Goal: Information Seeking & Learning: Learn about a topic

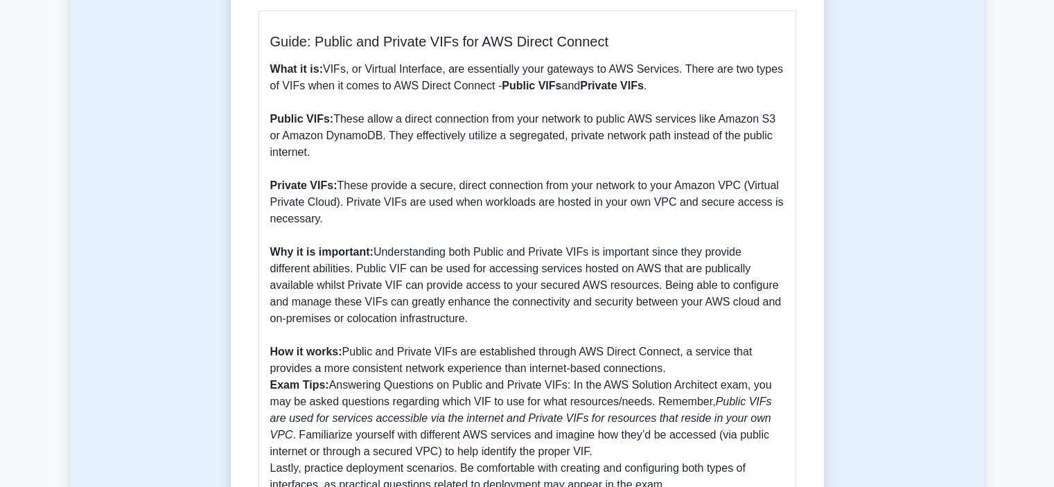
click at [463, 284] on p "What it is: VIFs, or Virtual Interface, are essentially your gateways to AWS Se…" at bounding box center [527, 277] width 514 height 432
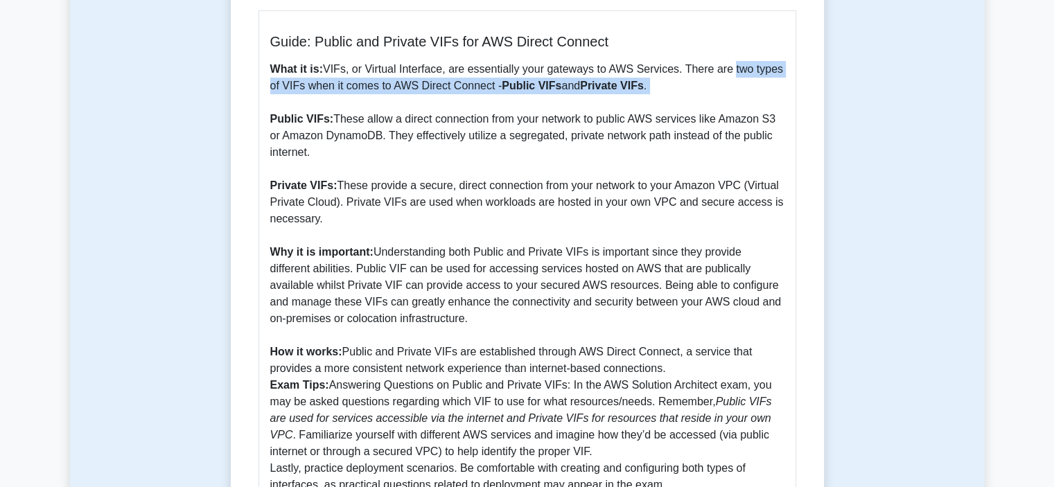
drag, startPoint x: 722, startPoint y: 59, endPoint x: 740, endPoint y: 109, distance: 53.0
click at [740, 109] on div "Guide: Public and Private VIFs for AWS Direct Connect What it is: VIFs, or Virt…" at bounding box center [527, 263] width 538 height 506
click at [740, 109] on p "What it is: VIFs, or Virtual Interface, are essentially your gateways to AWS Se…" at bounding box center [527, 277] width 514 height 432
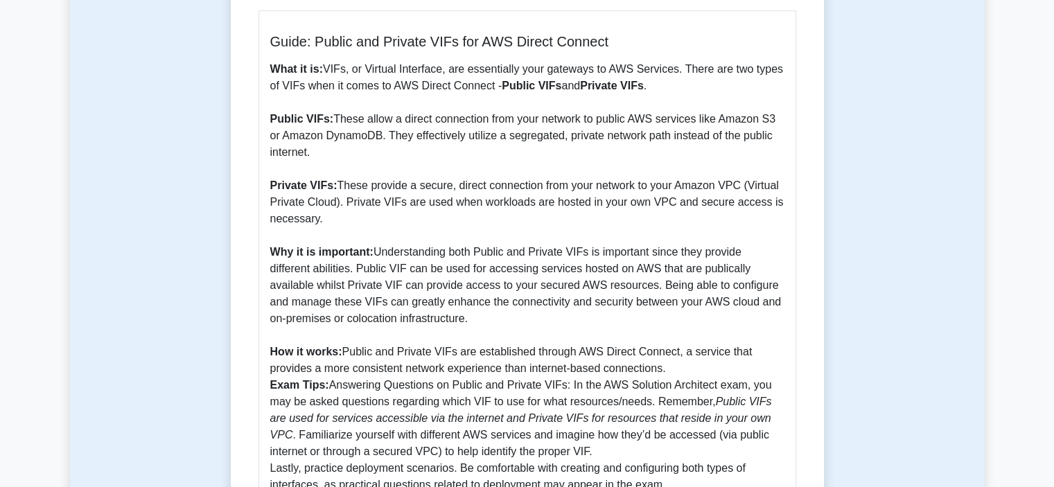
drag, startPoint x: 410, startPoint y: 135, endPoint x: 423, endPoint y: 157, distance: 25.4
click at [423, 157] on p "What it is: VIFs, or Virtual Interface, are essentially your gateways to AWS Se…" at bounding box center [527, 277] width 514 height 432
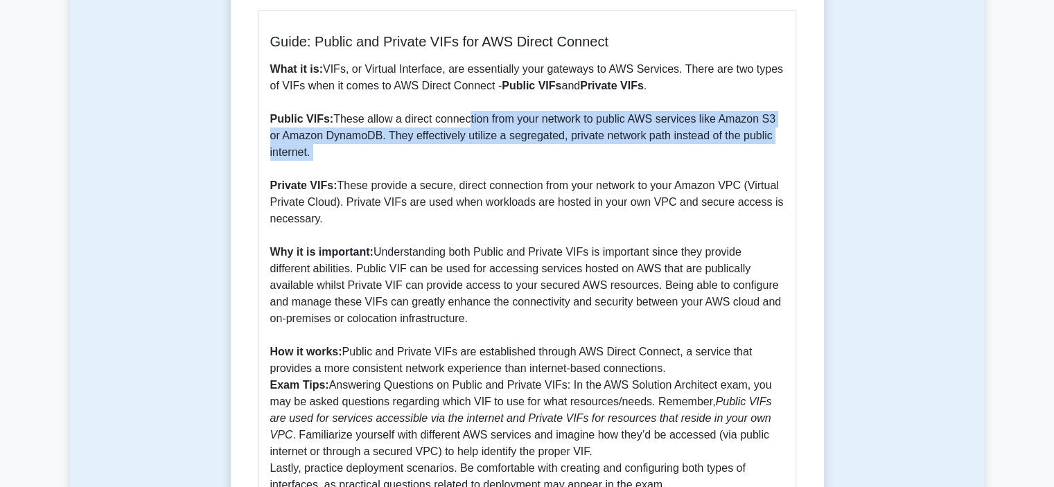
drag, startPoint x: 463, startPoint y: 130, endPoint x: 475, endPoint y: 173, distance: 45.2
click at [475, 173] on p "What it is: VIFs, or Virtual Interface, are essentially your gateways to AWS Se…" at bounding box center [527, 277] width 514 height 432
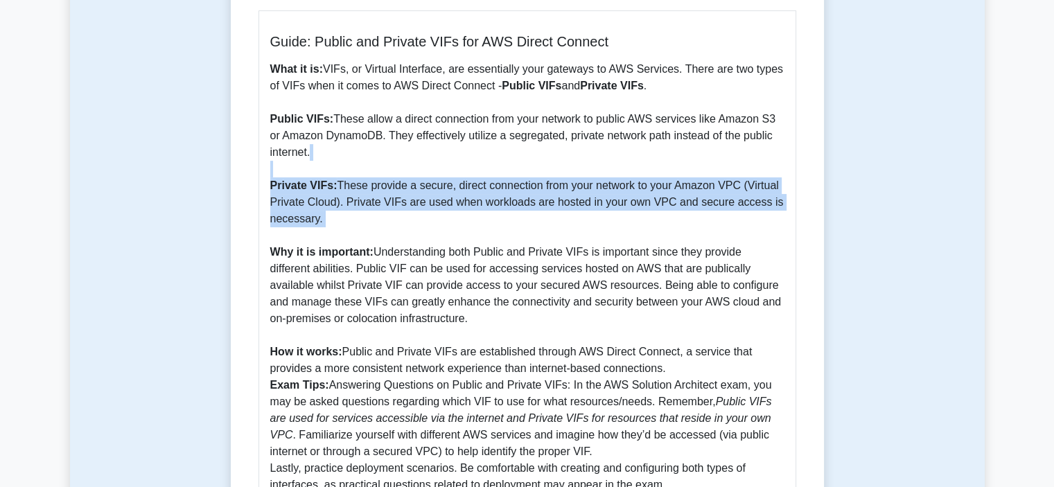
drag, startPoint x: 475, startPoint y: 173, endPoint x: 513, endPoint y: 228, distance: 67.1
click at [513, 228] on p "What it is: VIFs, or Virtual Interface, are essentially your gateways to AWS Se…" at bounding box center [527, 277] width 514 height 432
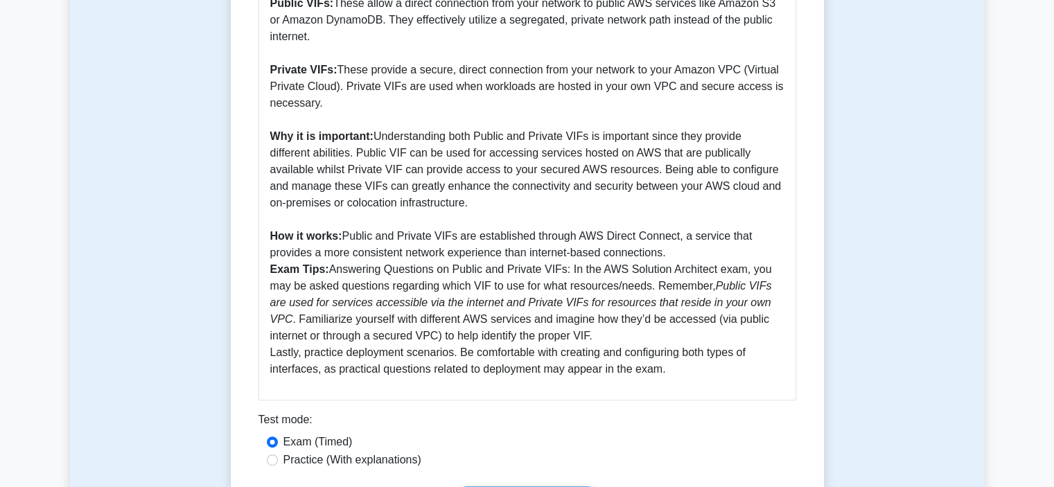
scroll to position [485, 0]
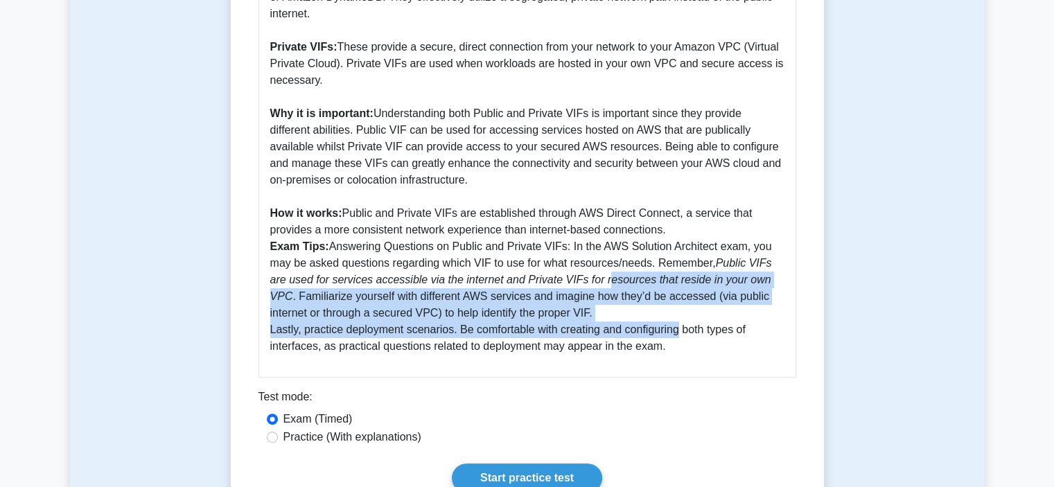
drag, startPoint x: 576, startPoint y: 274, endPoint x: 612, endPoint y: 322, distance: 59.9
click at [612, 322] on p "What it is: VIFs, or Virtual Interface, are essentially your gateways to AWS Se…" at bounding box center [527, 138] width 514 height 432
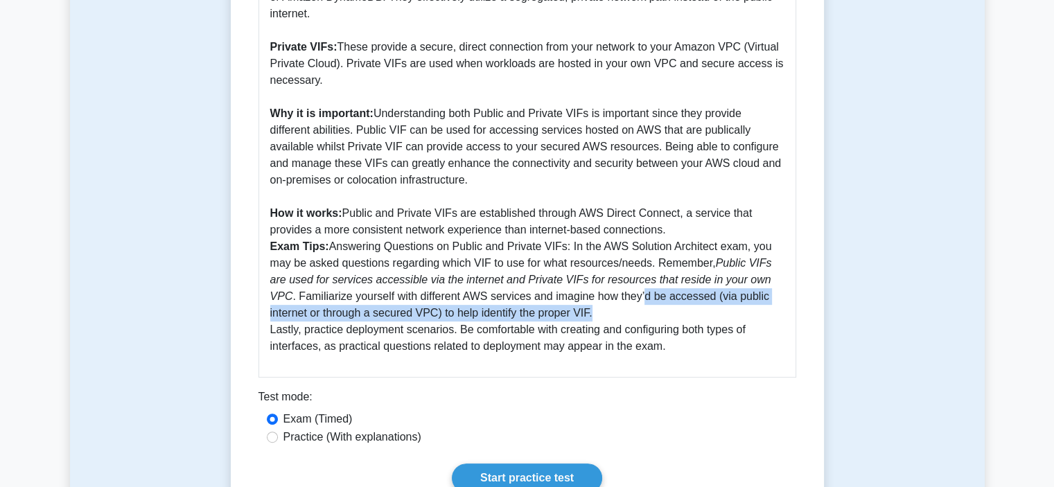
drag, startPoint x: 624, startPoint y: 308, endPoint x: 626, endPoint y: 315, distance: 7.2
click at [626, 315] on p "What it is: VIFs, or Virtual Interface, are essentially your gateways to AWS Se…" at bounding box center [527, 138] width 514 height 432
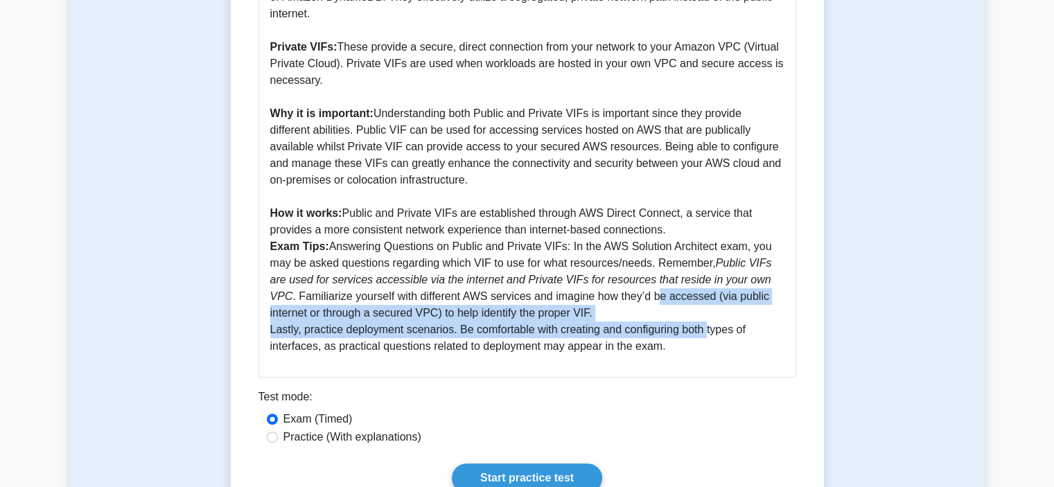
click at [643, 323] on p "What it is: VIFs, or Virtual Interface, are essentially your gateways to AWS Se…" at bounding box center [527, 138] width 514 height 432
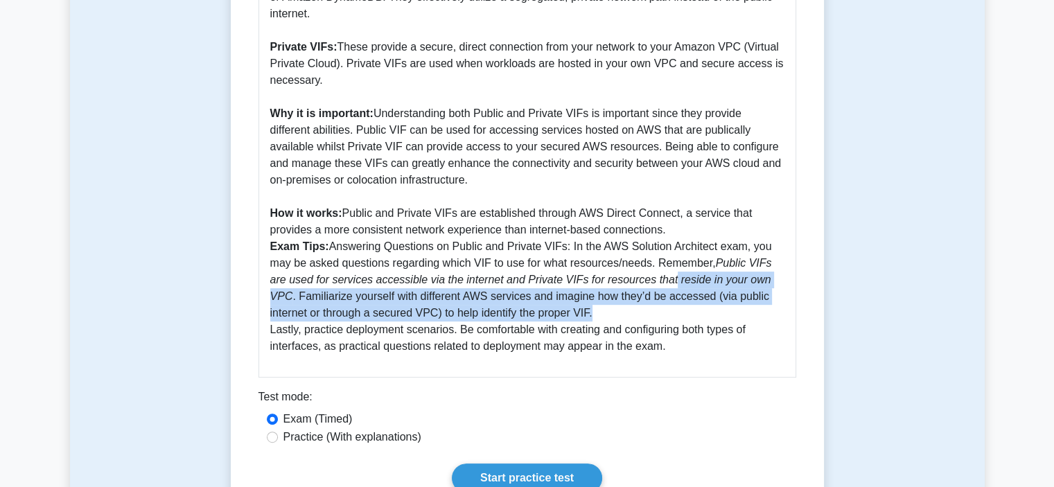
drag, startPoint x: 647, startPoint y: 307, endPoint x: 650, endPoint y: 313, distance: 7.1
click at [650, 313] on p "What it is: VIFs, or Virtual Interface, are essentially your gateways to AWS Se…" at bounding box center [527, 138] width 514 height 432
drag, startPoint x: 647, startPoint y: 285, endPoint x: 655, endPoint y: 306, distance: 22.8
click at [655, 306] on p "What it is: VIFs, or Virtual Interface, are essentially your gateways to AWS Se…" at bounding box center [527, 138] width 514 height 432
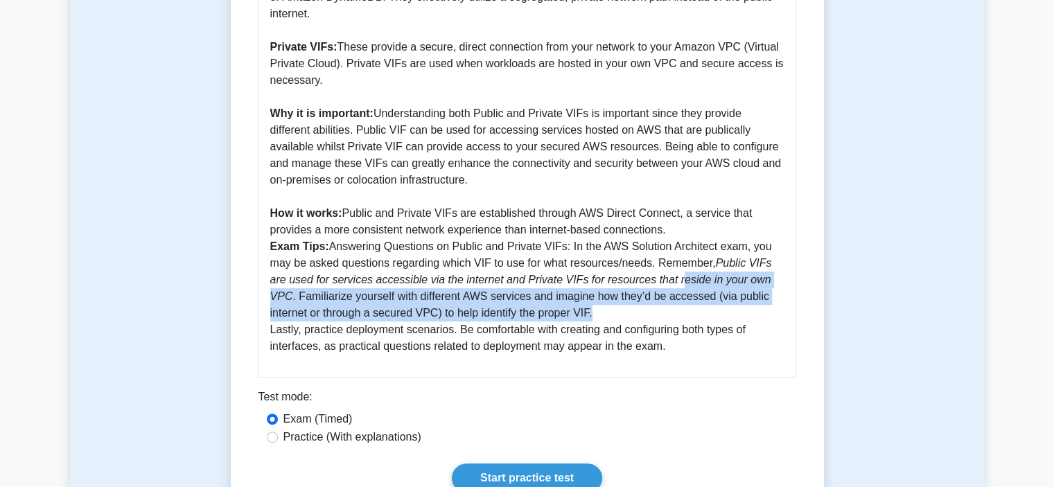
click at [655, 306] on p "What it is: VIFs, or Virtual Interface, are essentially your gateways to AWS Se…" at bounding box center [527, 138] width 514 height 432
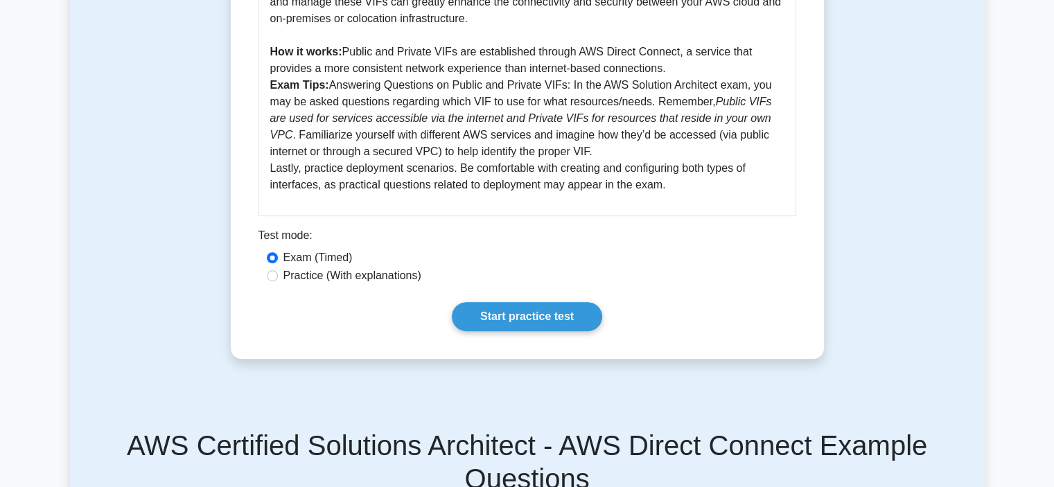
scroll to position [762, 0]
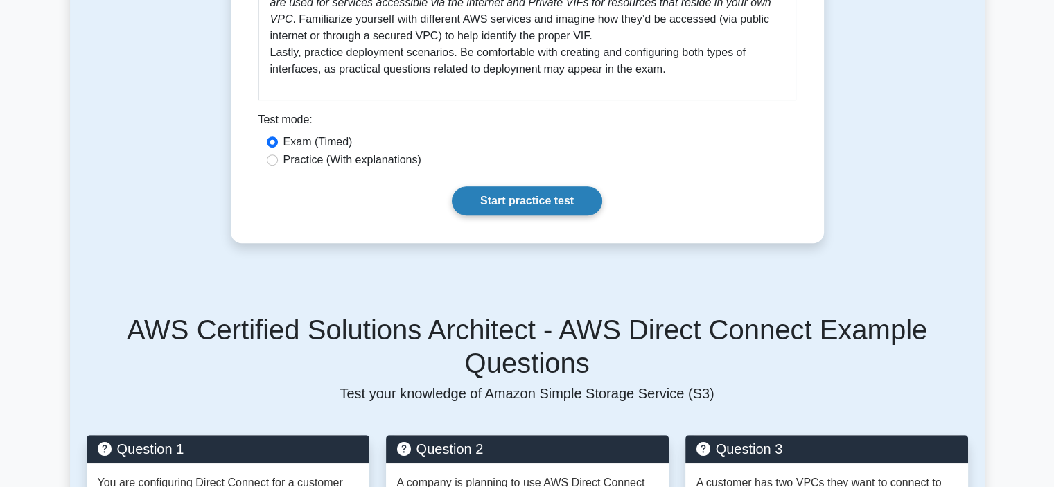
click at [536, 204] on link "Start practice test" at bounding box center [527, 200] width 150 height 29
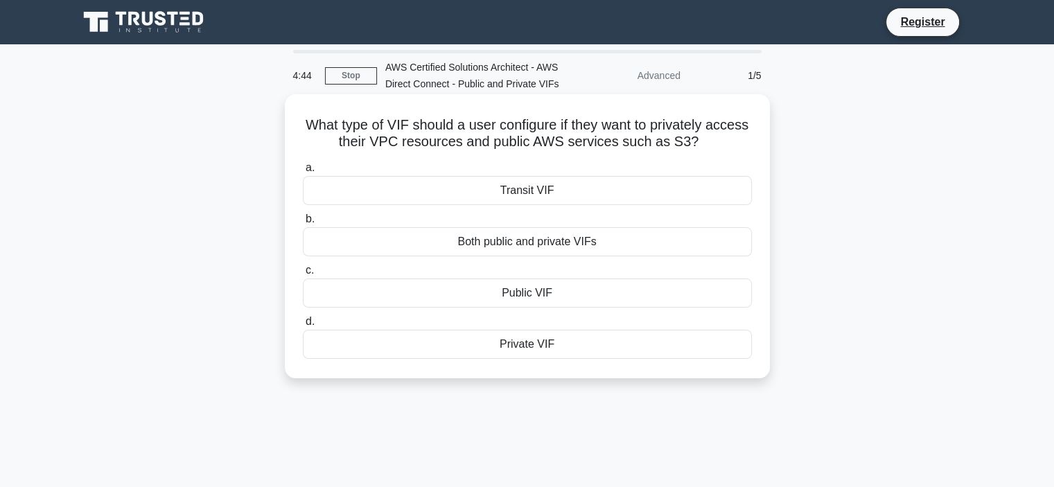
click at [651, 238] on div "Both public and private VIFs" at bounding box center [527, 241] width 449 height 29
click at [303, 224] on input "b. Both public and private VIFs" at bounding box center [303, 219] width 0 height 9
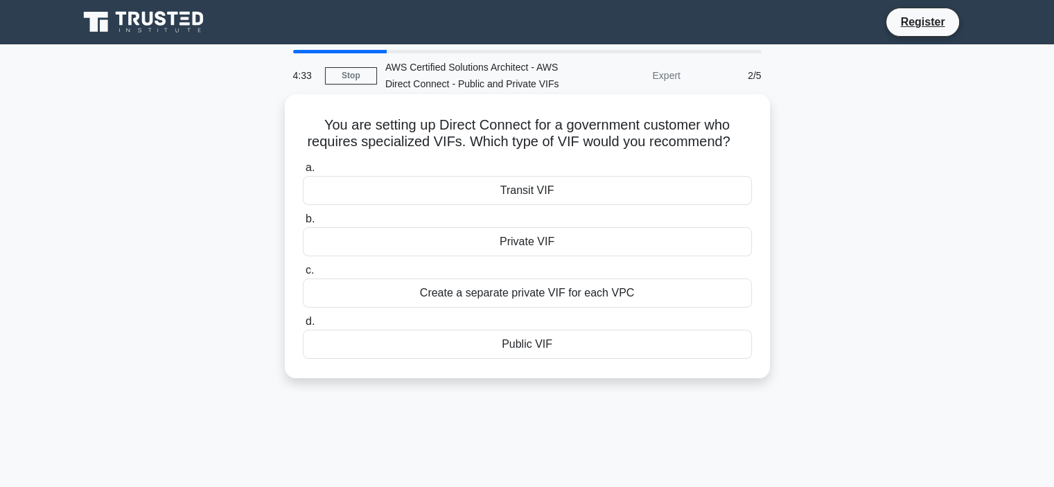
click at [651, 294] on div "Create a separate private VIF for each VPC" at bounding box center [527, 292] width 449 height 29
click at [303, 275] on input "c. Create a separate private VIF for each VPC" at bounding box center [303, 270] width 0 height 9
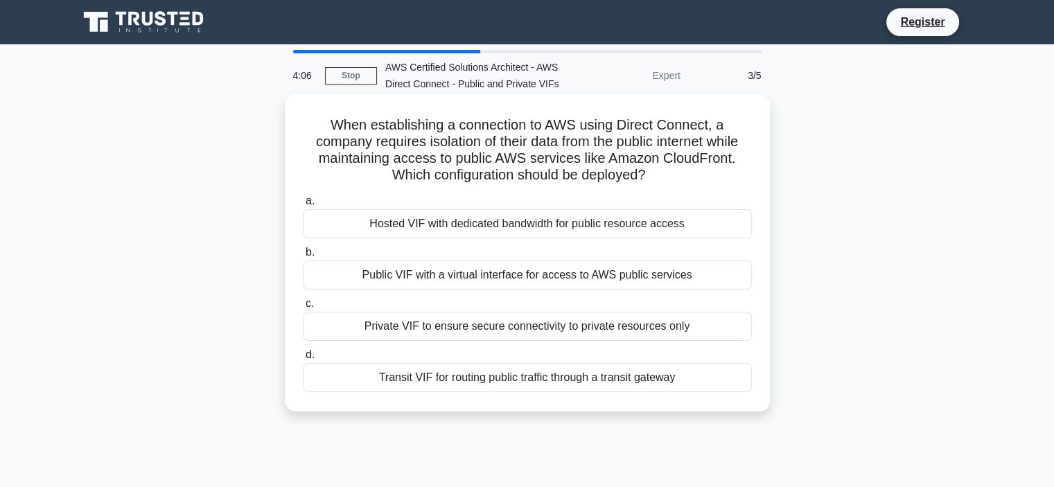
click at [659, 277] on div "Public VIF with a virtual interface for access to AWS public services" at bounding box center [527, 274] width 449 height 29
click at [303, 257] on input "b. Public VIF with a virtual interface for access to AWS public services" at bounding box center [303, 252] width 0 height 9
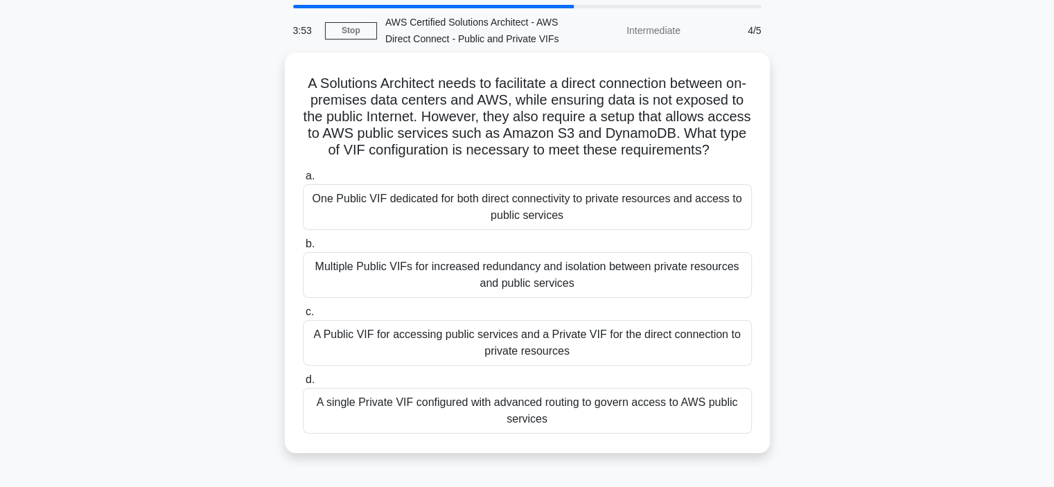
scroll to position [69, 0]
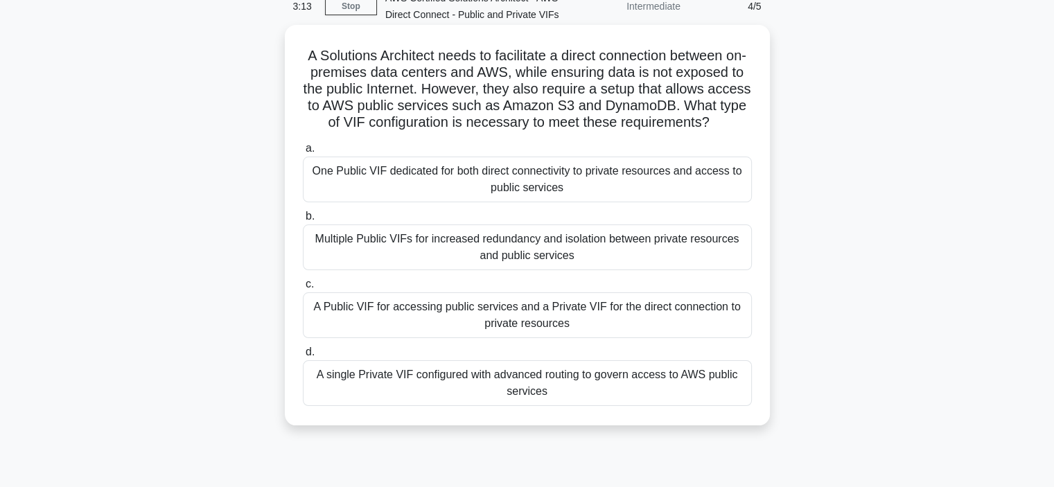
click at [614, 332] on div "A Public VIF for accessing public services and a Private VIF for the direct con…" at bounding box center [527, 315] width 449 height 46
click at [303, 289] on input "c. A Public VIF for accessing public services and a Private VIF for the direct …" at bounding box center [303, 284] width 0 height 9
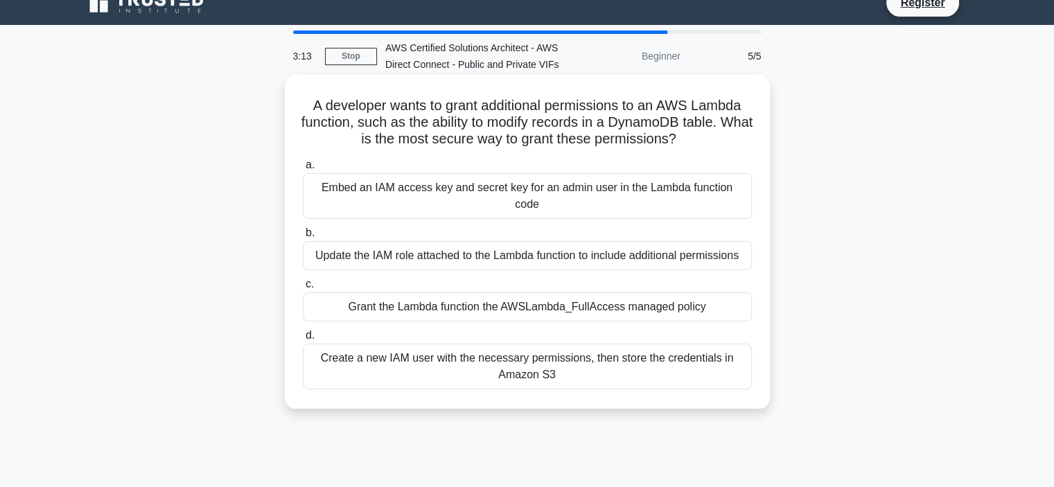
scroll to position [0, 0]
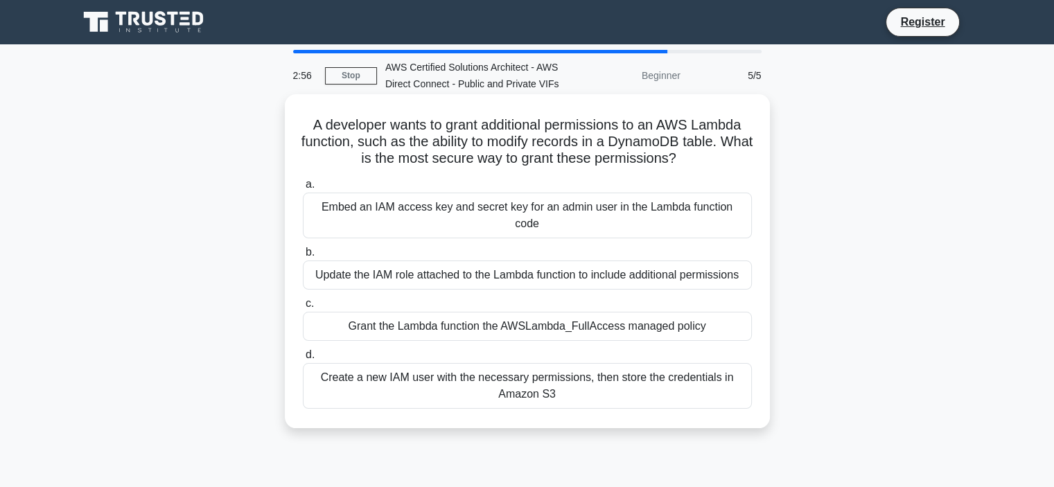
click at [723, 262] on div "Update the IAM role attached to the Lambda function to include additional permi…" at bounding box center [527, 274] width 449 height 29
click at [303, 257] on input "b. Update the IAM role attached to the Lambda function to include additional pe…" at bounding box center [303, 252] width 0 height 9
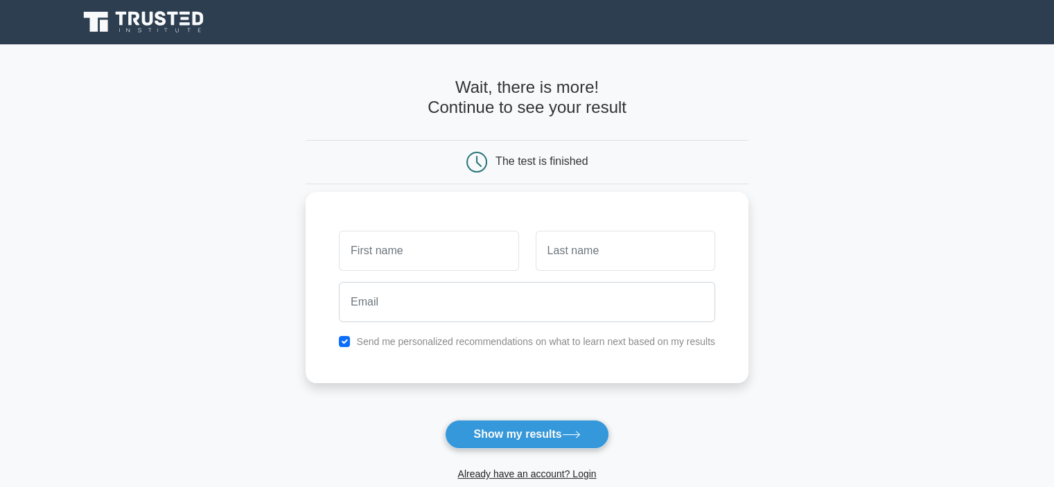
click at [468, 251] on input "text" at bounding box center [428, 251] width 179 height 40
type input "dina"
type input "karan"
click at [346, 340] on input "checkbox" at bounding box center [344, 341] width 11 height 11
checkbox input "false"
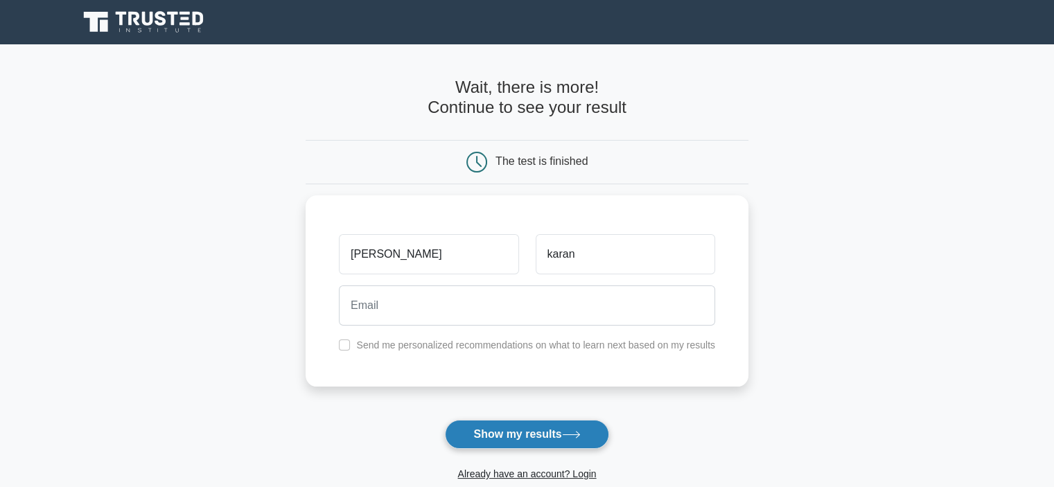
click at [547, 440] on button "Show my results" at bounding box center [526, 434] width 163 height 29
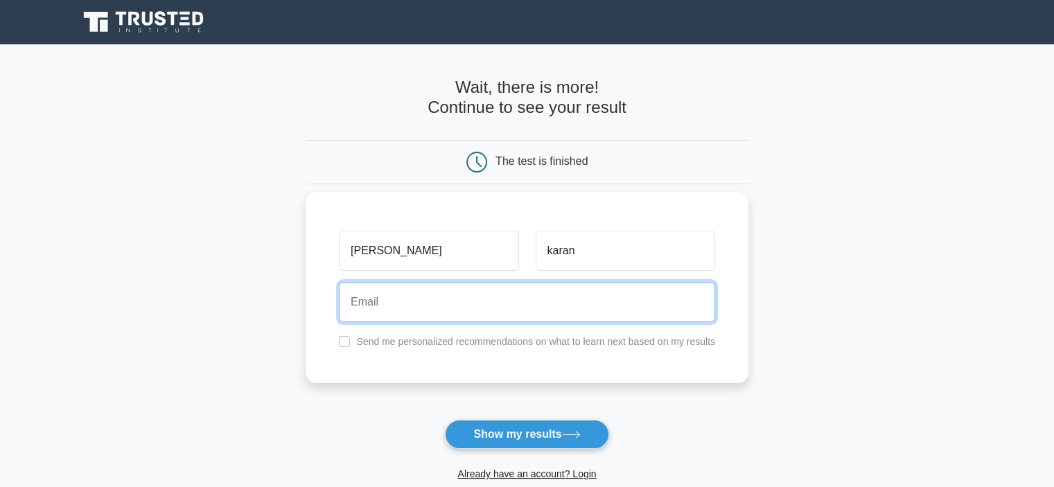
click at [543, 307] on input "email" at bounding box center [527, 302] width 376 height 40
type input "mvdinakaran2@gmail.com"
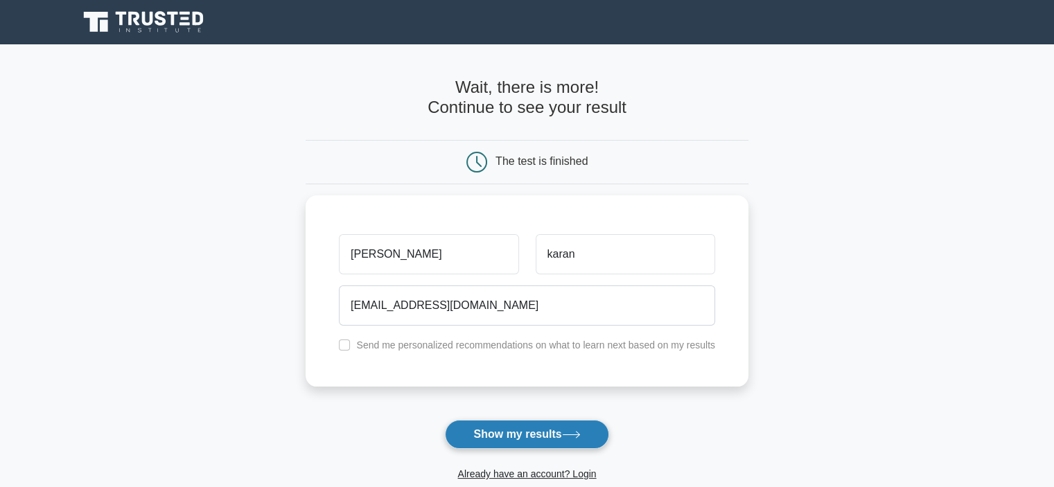
click at [544, 433] on button "Show my results" at bounding box center [526, 434] width 163 height 29
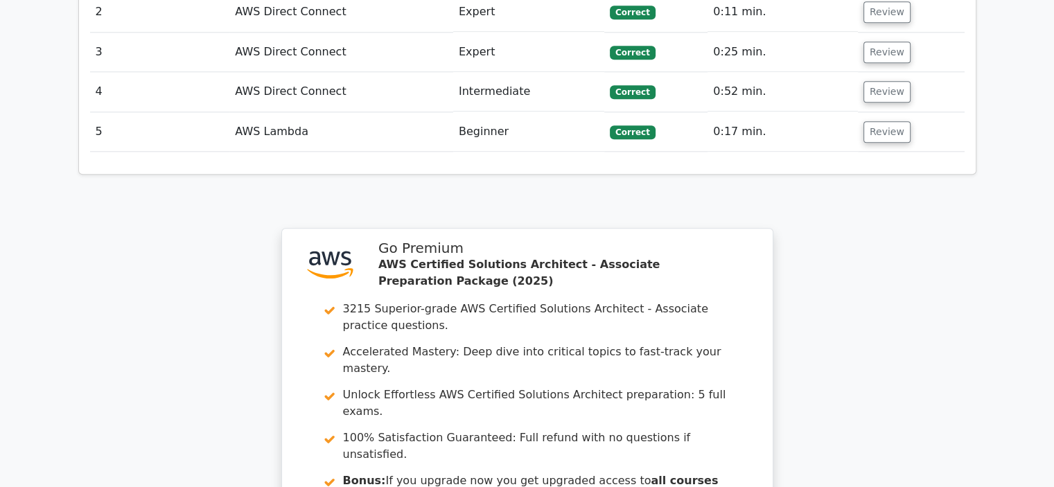
scroll to position [1316, 0]
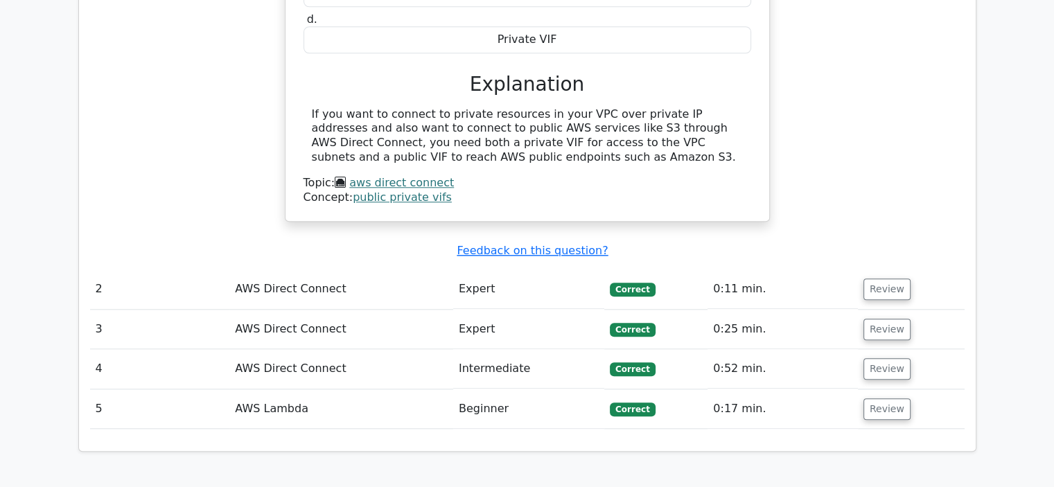
click at [477, 269] on td "Expert" at bounding box center [528, 288] width 151 height 39
click at [869, 278] on button "Review" at bounding box center [886, 288] width 47 height 21
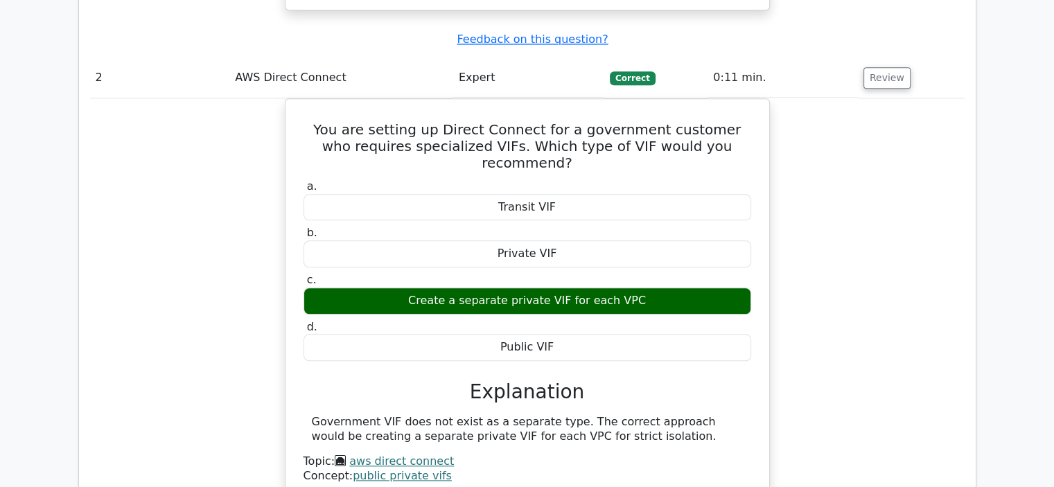
scroll to position [1732, 0]
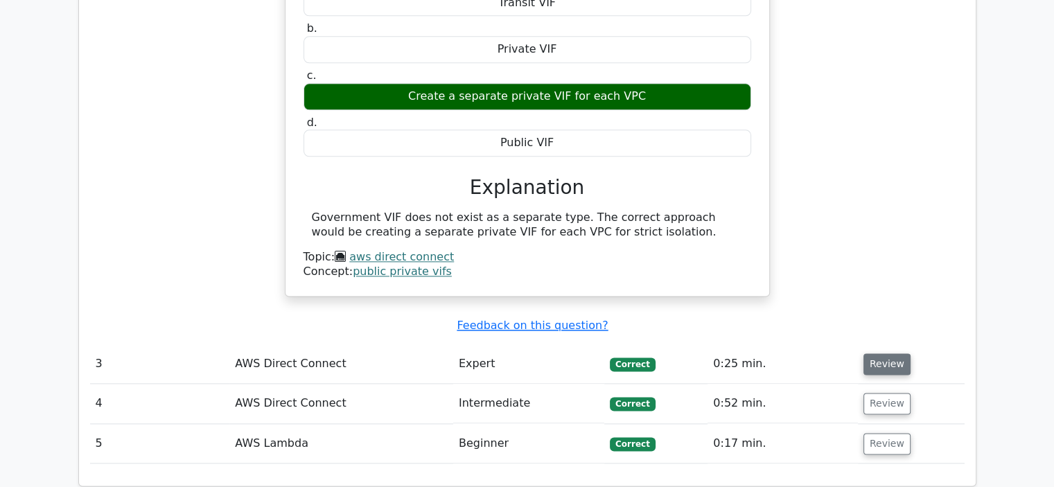
click at [867, 353] on button "Review" at bounding box center [886, 363] width 47 height 21
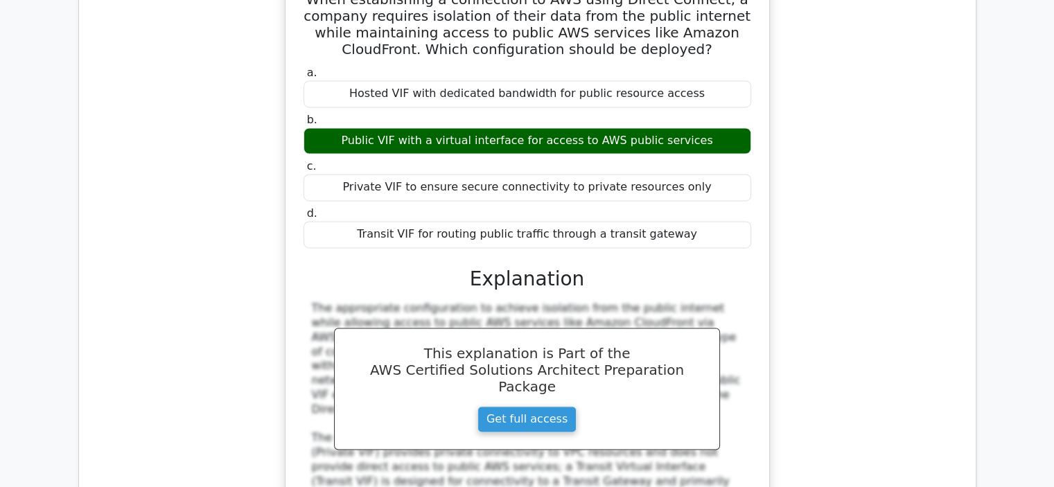
scroll to position [2425, 0]
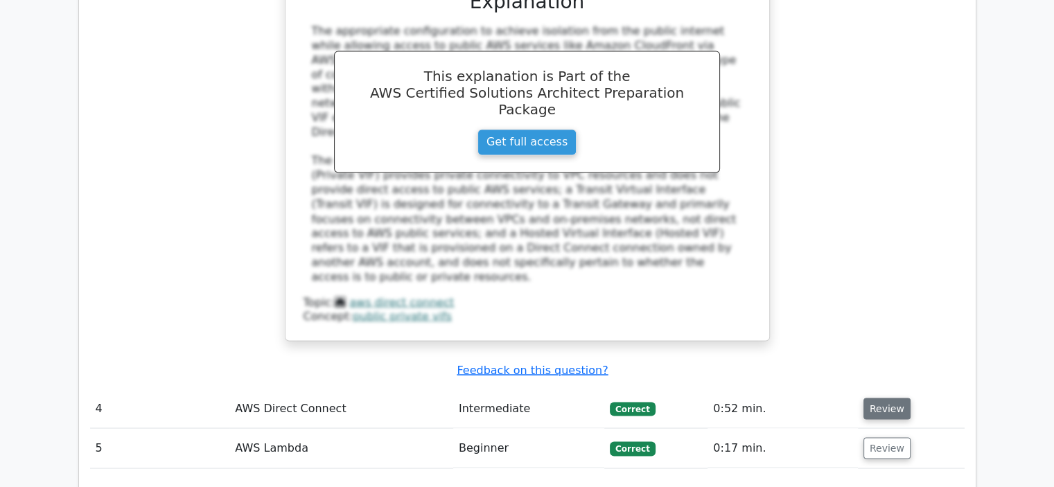
click at [885, 398] on button "Review" at bounding box center [886, 408] width 47 height 21
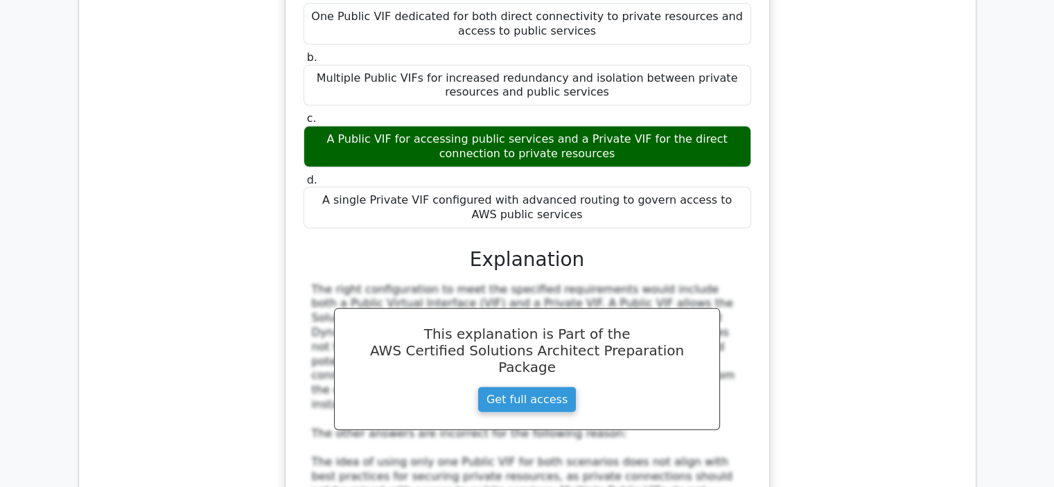
scroll to position [3187, 0]
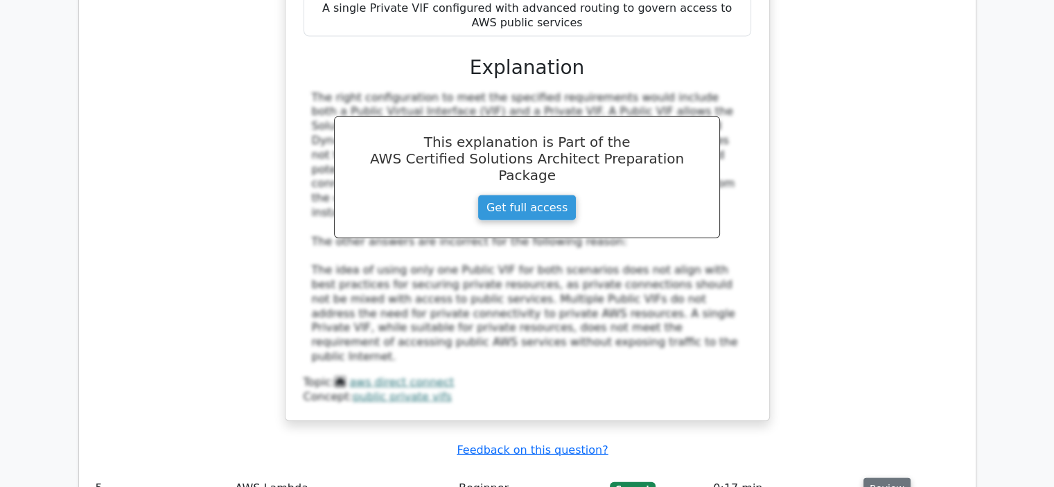
click at [898, 478] on button "Review" at bounding box center [886, 488] width 47 height 21
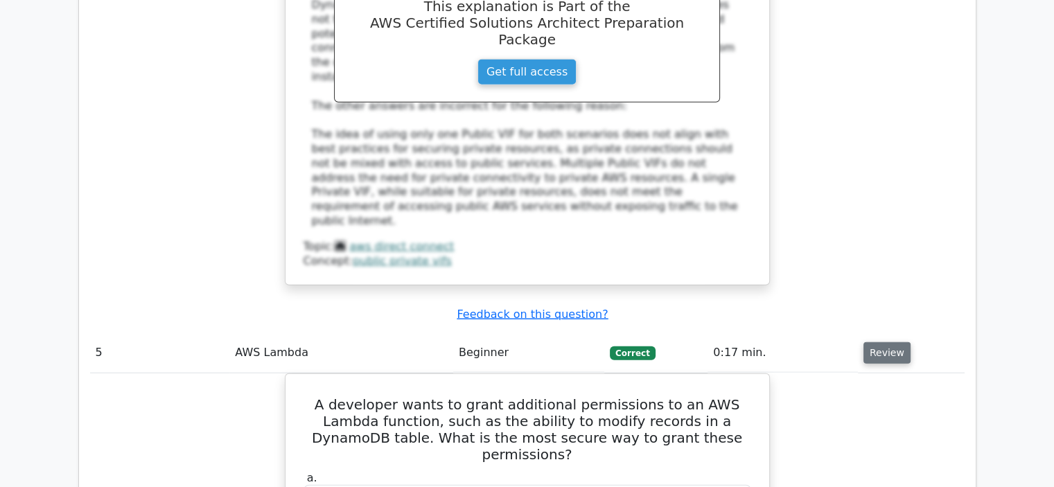
scroll to position [3325, 0]
